Goal: Information Seeking & Learning: Find specific fact

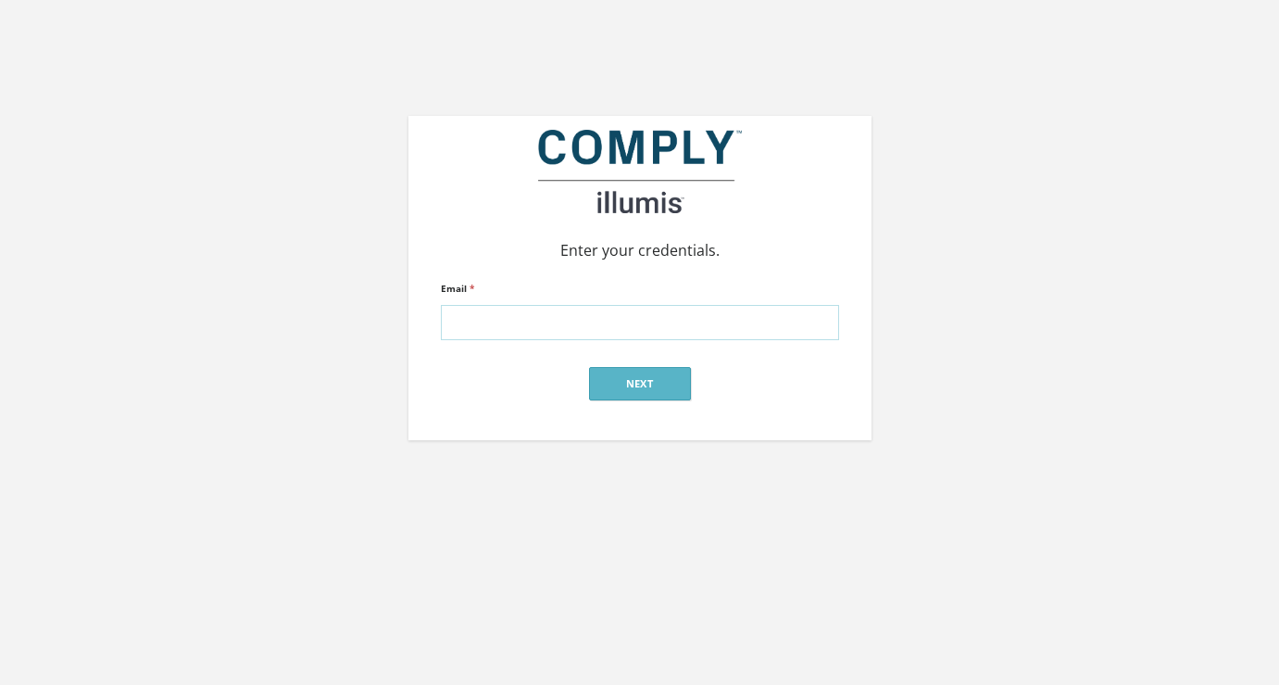
type input "[PERSON_NAME][EMAIL_ADDRESS][DOMAIN_NAME]"
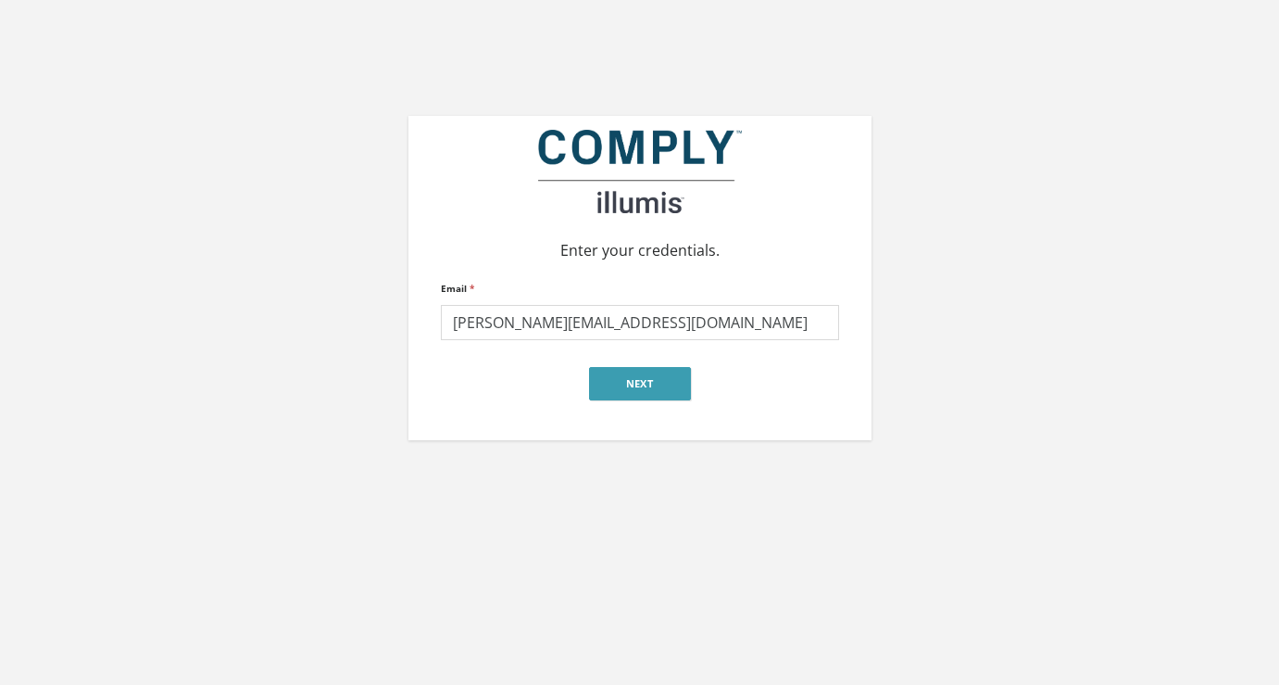
click at [622, 383] on button "Next" at bounding box center [640, 383] width 102 height 33
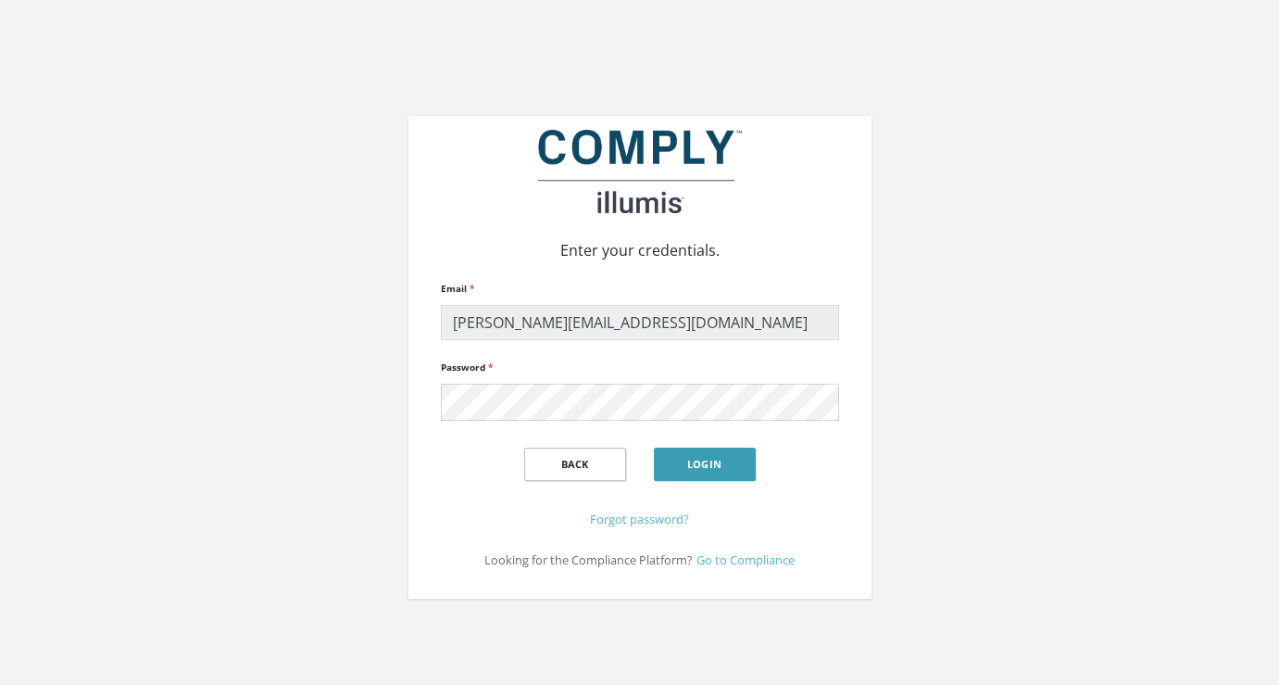
click at [685, 458] on button "Login" at bounding box center [705, 463] width 102 height 33
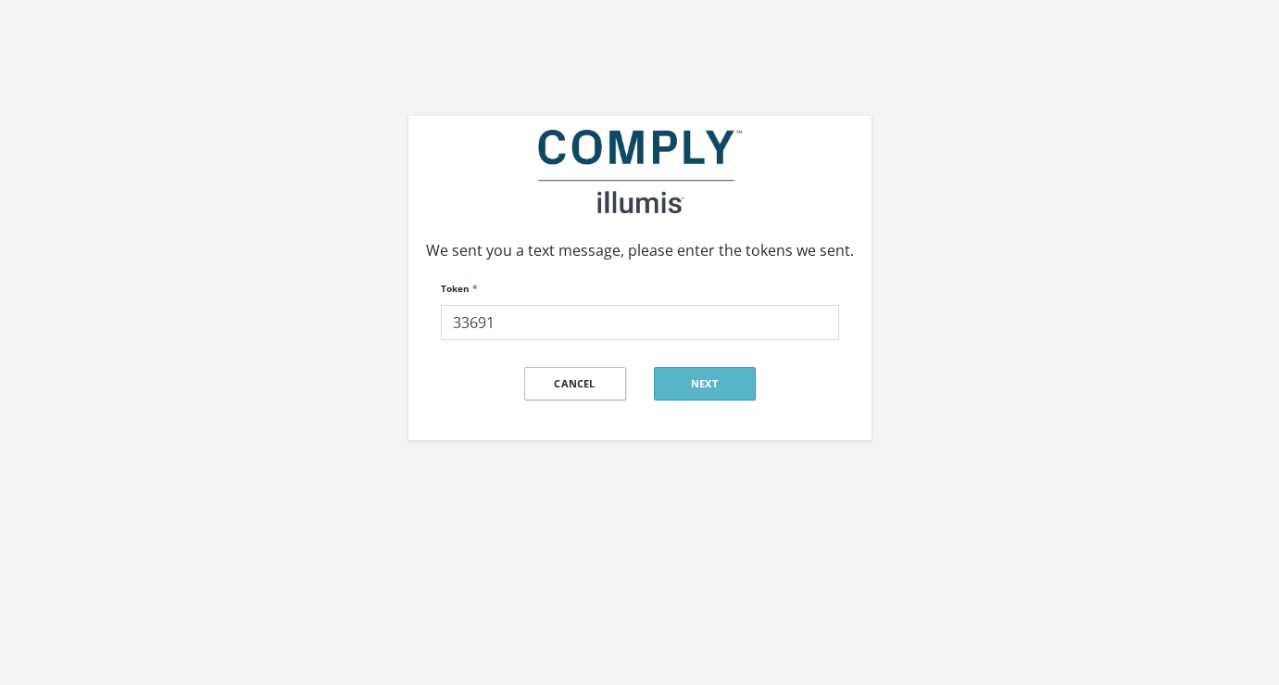
type input "336911"
click input "submit" at bounding box center [0, 0] width 0 height 0
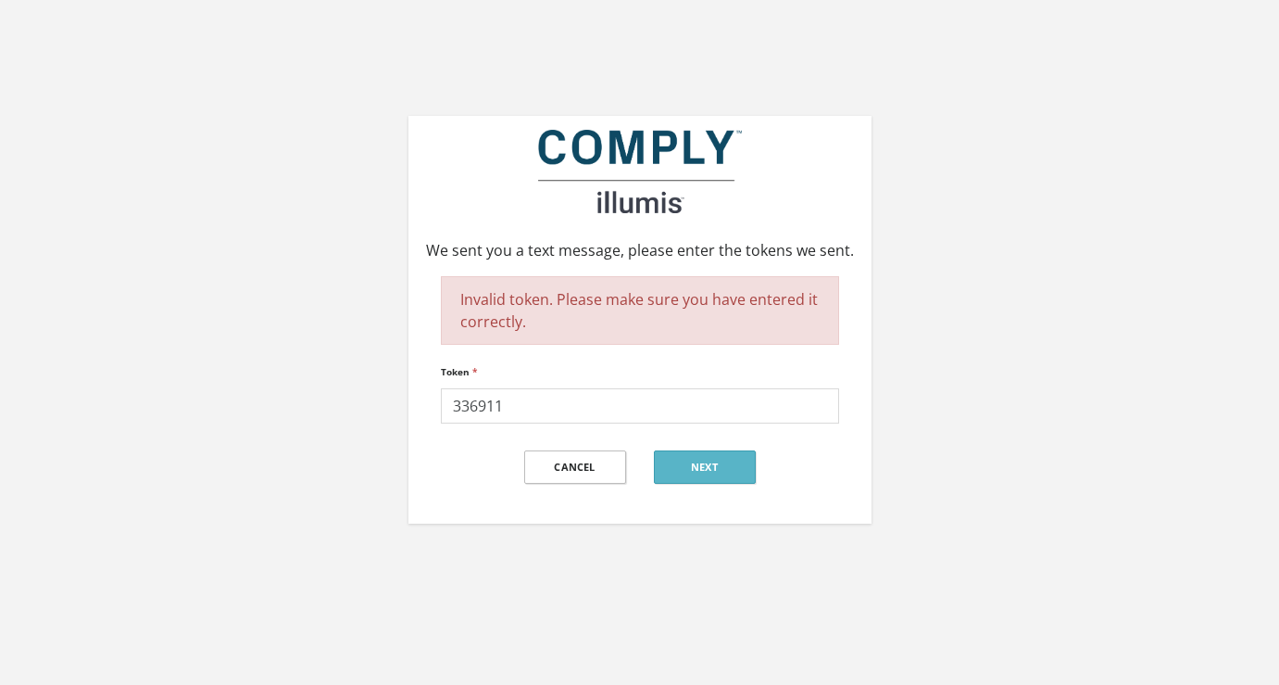
drag, startPoint x: 569, startPoint y: 424, endPoint x: 381, endPoint y: 395, distance: 190.4
click at [381, 396] on div "We sent you a text message, please enter the tokens we sent. Invalid token. Ple…" at bounding box center [640, 261] width 1056 height 523
type input "978692"
click at [705, 468] on button "Next" at bounding box center [705, 466] width 102 height 33
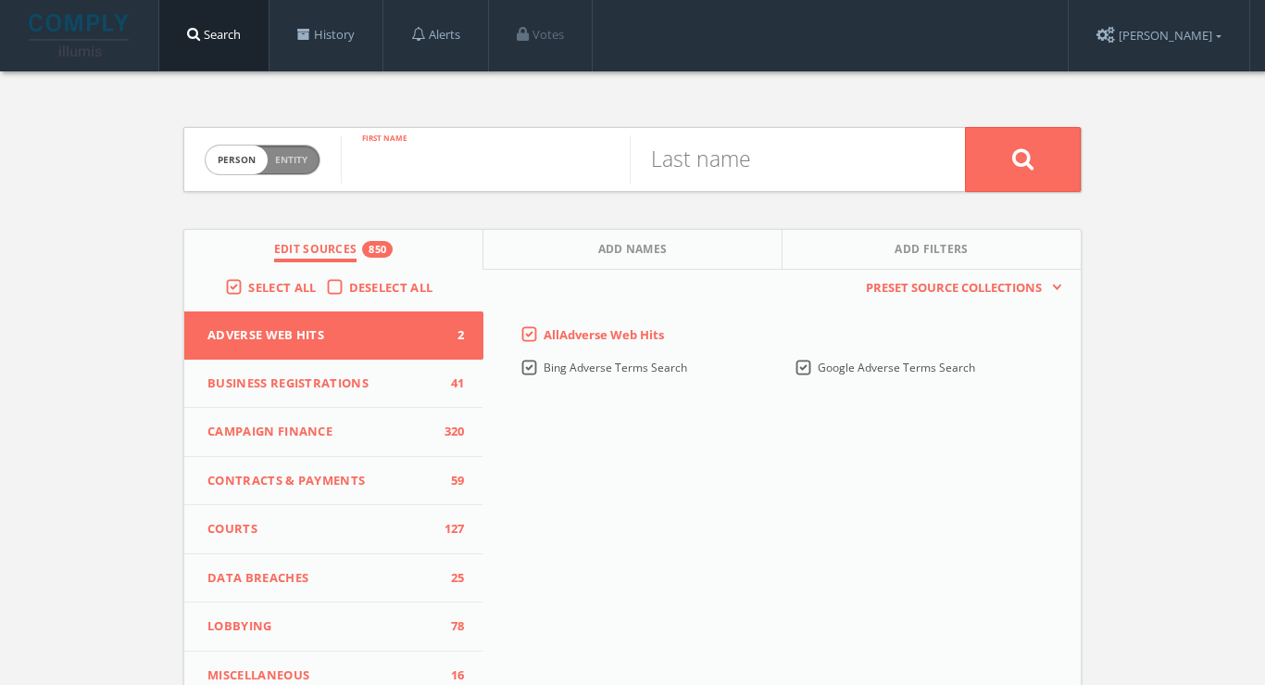
click at [425, 168] on input "text" at bounding box center [485, 159] width 289 height 48
type input "[PERSON_NAME]"
drag, startPoint x: 409, startPoint y: 192, endPoint x: 449, endPoint y: 186, distance: 40.2
click at [410, 192] on div "Person Entity person [PERSON_NAME] First name Last name Edit Sources 850 Add Na…" at bounding box center [633, 545] width 926 height 949
click at [699, 167] on input "text" at bounding box center [774, 159] width 289 height 48
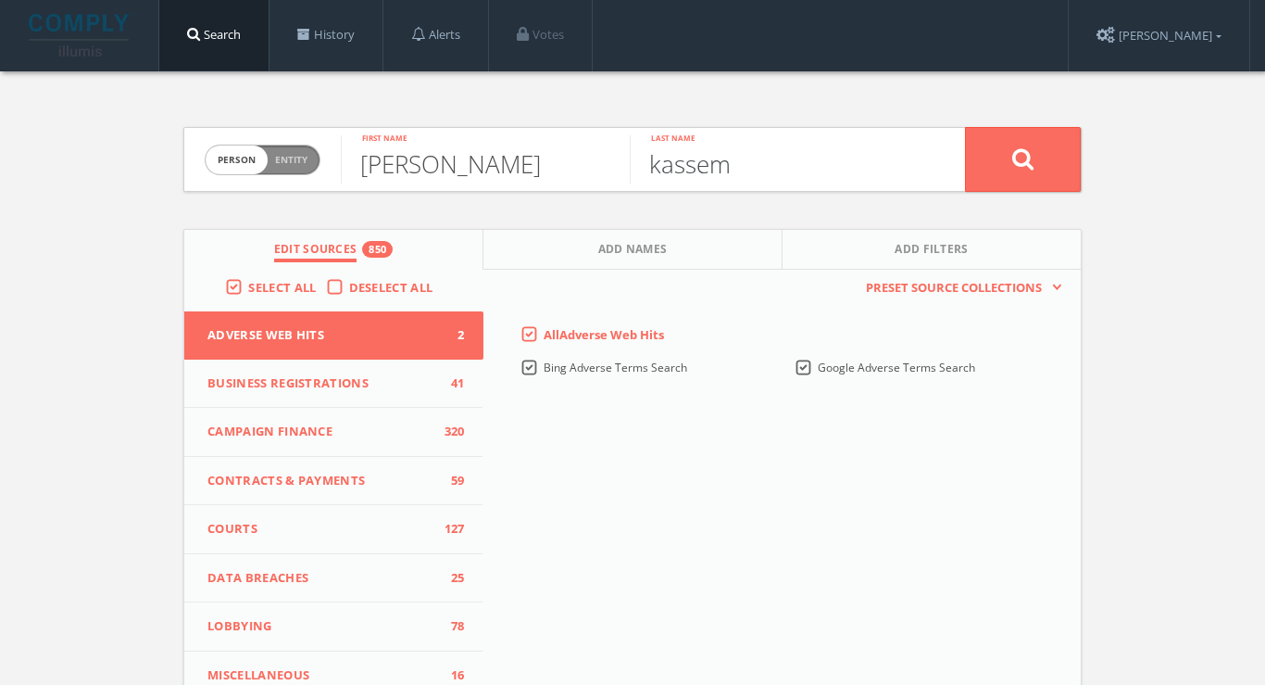
type input "kassem"
click at [1023, 158] on button at bounding box center [1023, 159] width 116 height 65
